Goal: Find specific page/section: Find specific page/section

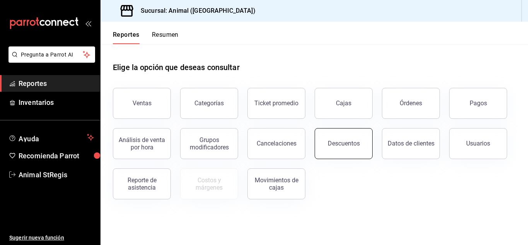
click at [361, 150] on button "Descuentos" at bounding box center [344, 143] width 58 height 31
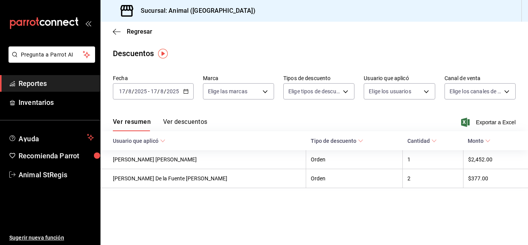
click at [176, 95] on div "[DATE] [DATE] - [DATE] [DATE]" at bounding box center [153, 91] width 81 height 16
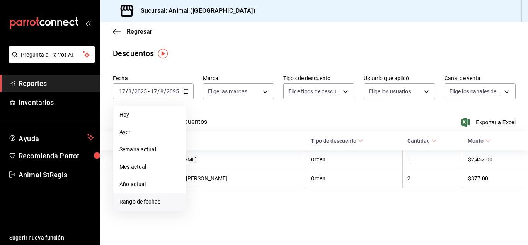
click at [154, 198] on span "Rango de fechas" at bounding box center [149, 201] width 60 height 8
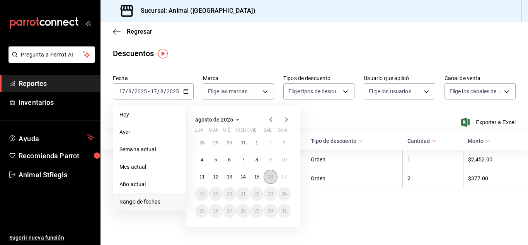
click at [269, 174] on abbr "16" at bounding box center [270, 176] width 5 height 5
click at [283, 175] on abbr "17" at bounding box center [284, 176] width 5 height 5
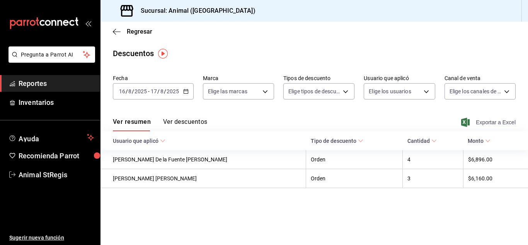
click at [489, 122] on span "Exportar a Excel" at bounding box center [489, 121] width 53 height 9
click at [114, 30] on icon "button" at bounding box center [117, 31] width 8 height 7
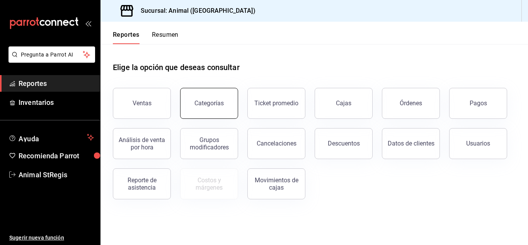
click at [209, 111] on button "Categorías" at bounding box center [209, 103] width 58 height 31
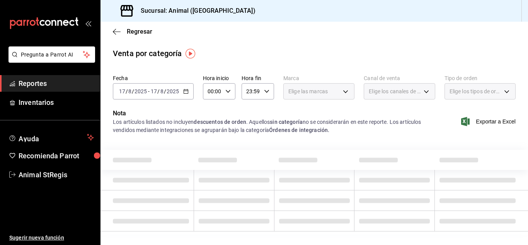
click at [151, 88] on input "17" at bounding box center [153, 91] width 7 height 6
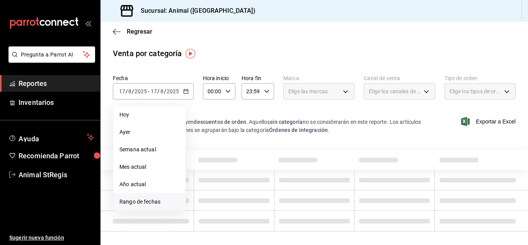
click at [144, 203] on span "Rango de fechas" at bounding box center [149, 201] width 60 height 8
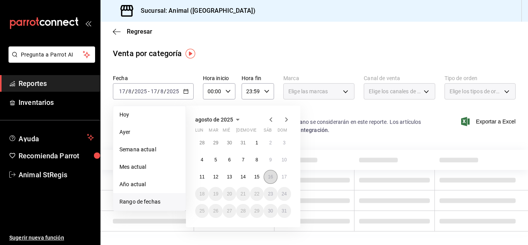
click at [271, 174] on abbr "16" at bounding box center [270, 176] width 5 height 5
click at [282, 174] on abbr "17" at bounding box center [284, 176] width 5 height 5
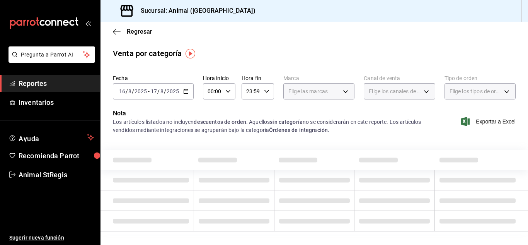
click at [228, 92] on icon "button" at bounding box center [227, 91] width 5 height 5
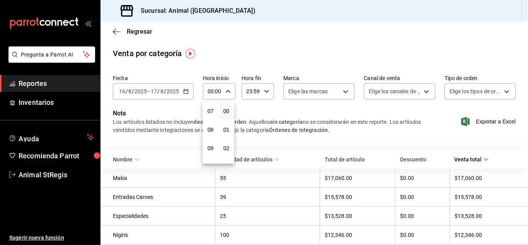
scroll to position [130, 0]
click at [211, 147] on span "09" at bounding box center [210, 148] width 3 height 6
type input "09:00"
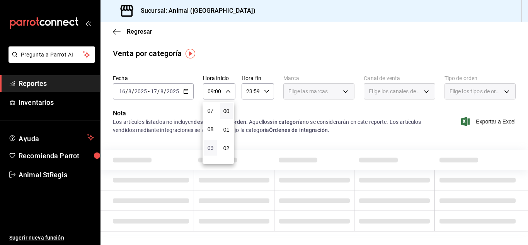
click at [211, 147] on span "09" at bounding box center [210, 148] width 3 height 6
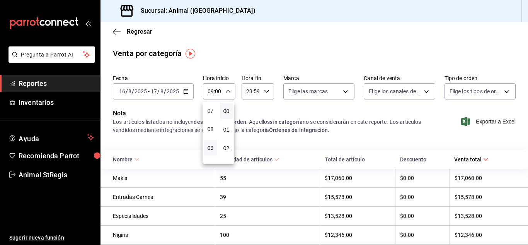
click at [281, 138] on div at bounding box center [264, 122] width 528 height 245
click at [264, 90] on icon "button" at bounding box center [266, 91] width 5 height 5
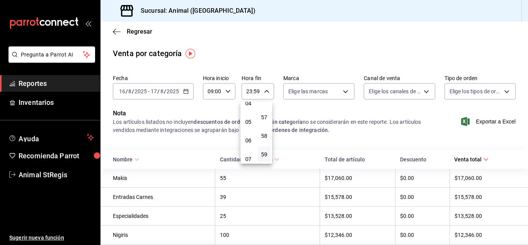
scroll to position [82, 0]
click at [248, 123] on span "05" at bounding box center [248, 122] width 3 height 6
type input "05:59"
click at [347, 141] on div at bounding box center [264, 122] width 528 height 245
click at [112, 33] on div "Regresar" at bounding box center [313, 32] width 427 height 20
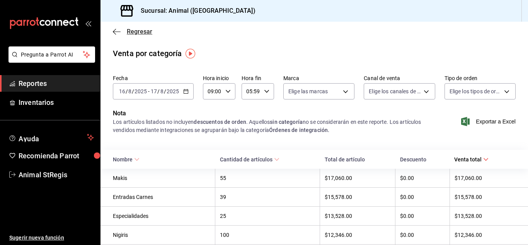
click at [117, 31] on icon "button" at bounding box center [117, 31] width 8 height 7
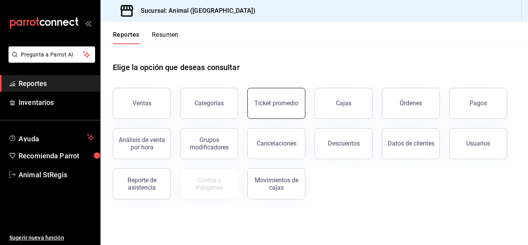
click at [264, 100] on div "Ticket promedio" at bounding box center [276, 102] width 44 height 7
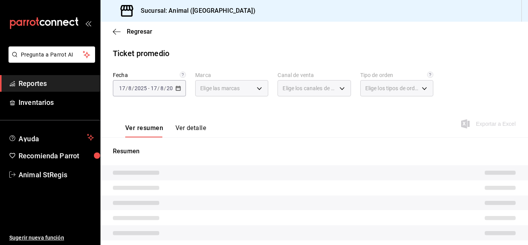
type input "3f39fcdc-c8c4-4fff-883a-47b345d9391c"
type input "PARROT,UBER_EATS,RAPPI,DIDI_FOOD,ONLINE"
type input "3f245141-8cb2-4099-bf0f-bc16ed99609a,be50bec9-a7ef-41cc-9154-7015b9ad380c,EXTER…"
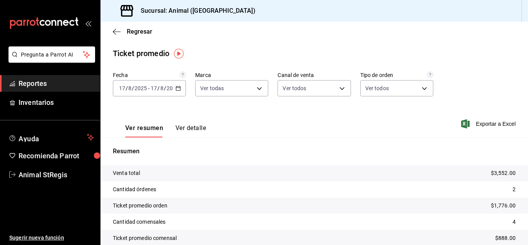
click at [155, 87] on input "17" at bounding box center [153, 88] width 7 height 6
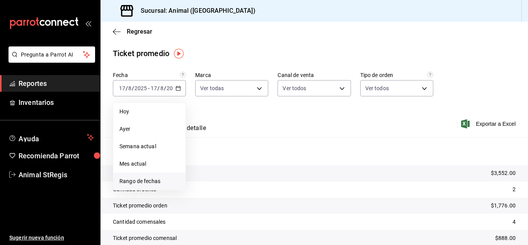
click at [141, 178] on span "Rango de fechas" at bounding box center [149, 181] width 60 height 8
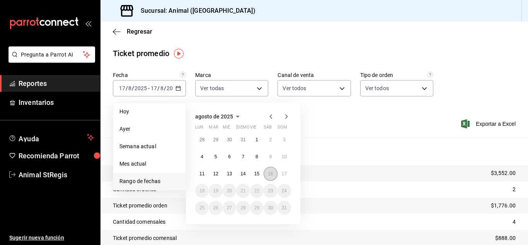
click at [271, 171] on abbr "16" at bounding box center [270, 173] width 5 height 5
click at [283, 173] on abbr "17" at bounding box center [284, 173] width 5 height 5
